Goal: Communication & Community: Answer question/provide support

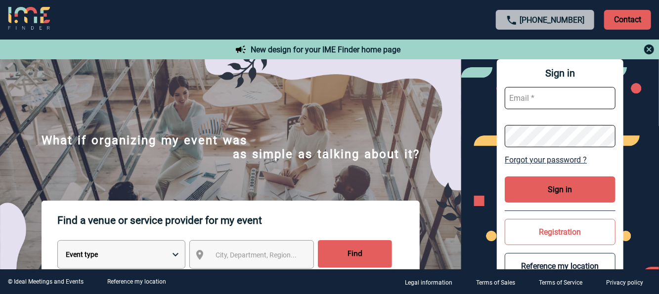
type input "ilda.mendes@afnor.org"
click at [533, 186] on button "Sign in" at bounding box center [560, 190] width 111 height 26
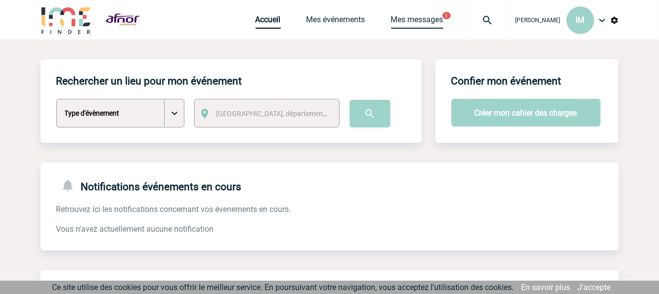
click at [422, 19] on link "Mes messages" at bounding box center [417, 22] width 52 height 14
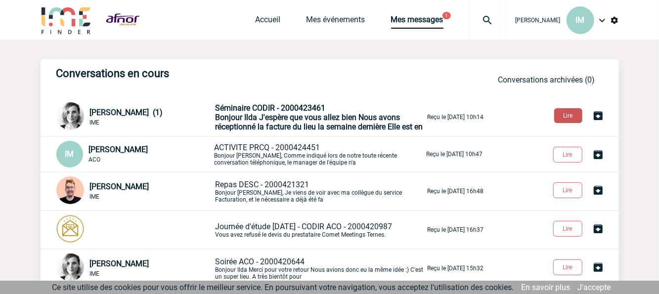
click at [565, 113] on button "Lire" at bounding box center [568, 115] width 28 height 15
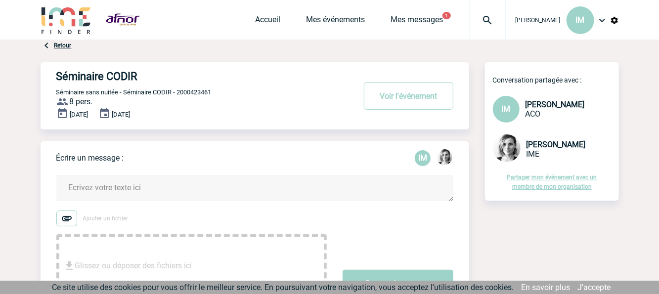
click at [123, 188] on textarea at bounding box center [254, 188] width 397 height 26
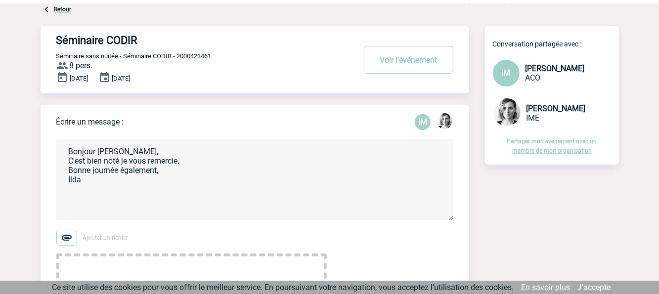
scroll to position [99, 0]
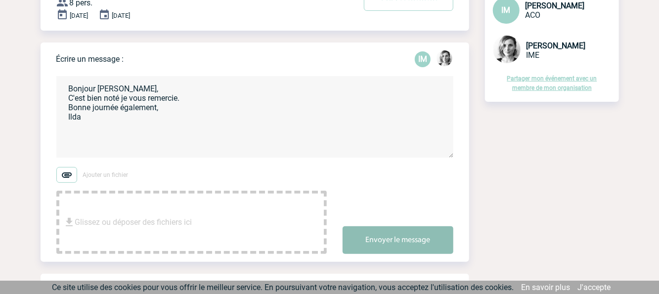
type textarea "Bonjour Lydie, C'est bien noté je vous remercie. Bonne journée également, Ilda"
click at [398, 246] on button "Envoyer le message" at bounding box center [398, 241] width 111 height 28
